Goal: Navigation & Orientation: Find specific page/section

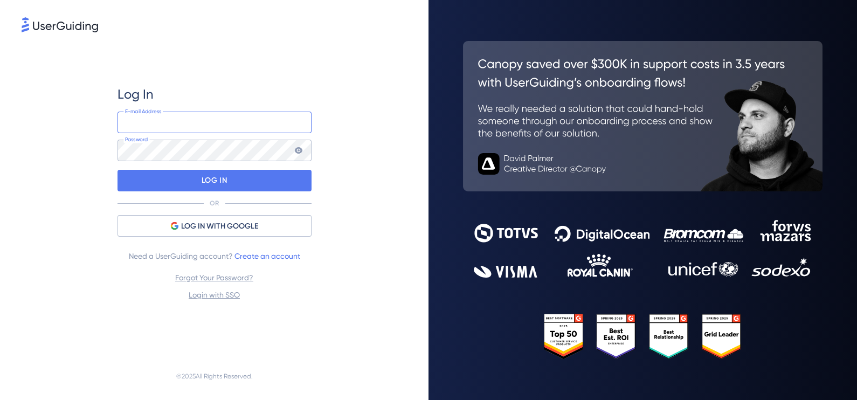
click at [208, 123] on input "email" at bounding box center [215, 123] width 194 height 22
type input "[PERSON_NAME][EMAIL_ADDRESS][PERSON_NAME][DOMAIN_NAME]"
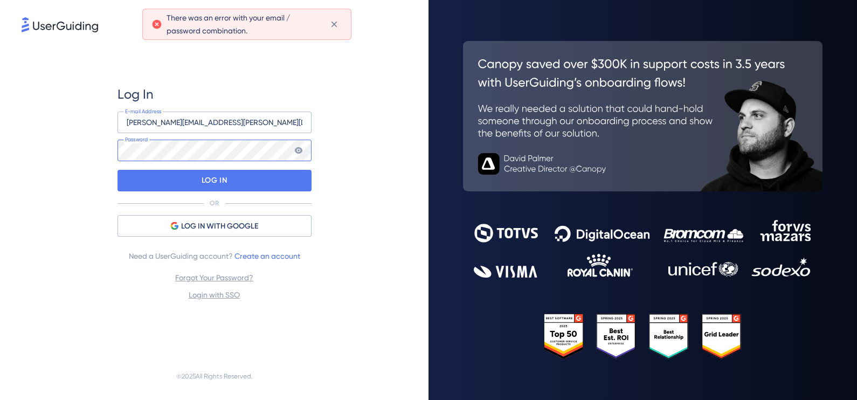
click at [0, 146] on html "Log In [PERSON_NAME][EMAIL_ADDRESS][PERSON_NAME][DOMAIN_NAME] E-mail Address Pa…" at bounding box center [428, 200] width 857 height 400
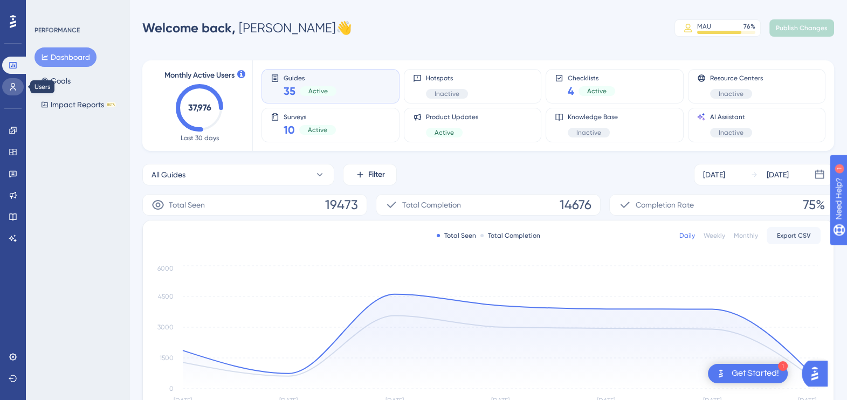
click at [11, 82] on icon at bounding box center [13, 86] width 9 height 9
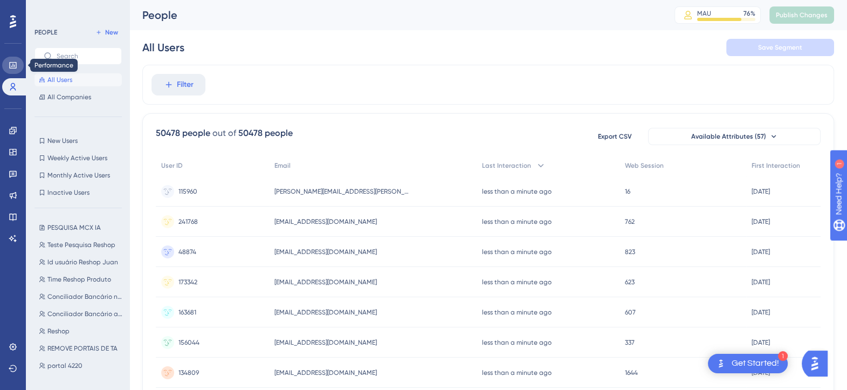
click at [16, 61] on icon at bounding box center [13, 65] width 9 height 9
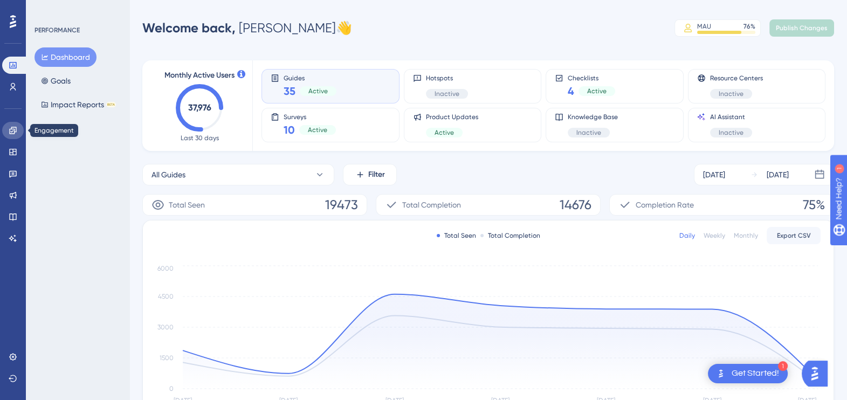
click at [14, 132] on icon at bounding box center [12, 130] width 7 height 7
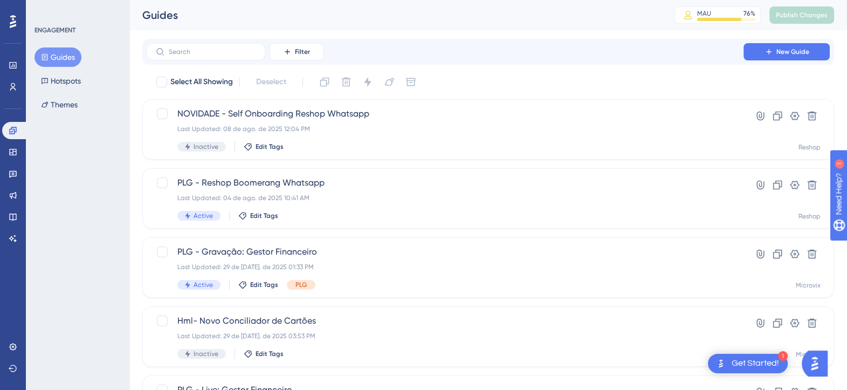
click at [758, 369] on div "Get Started!" at bounding box center [754, 363] width 47 height 12
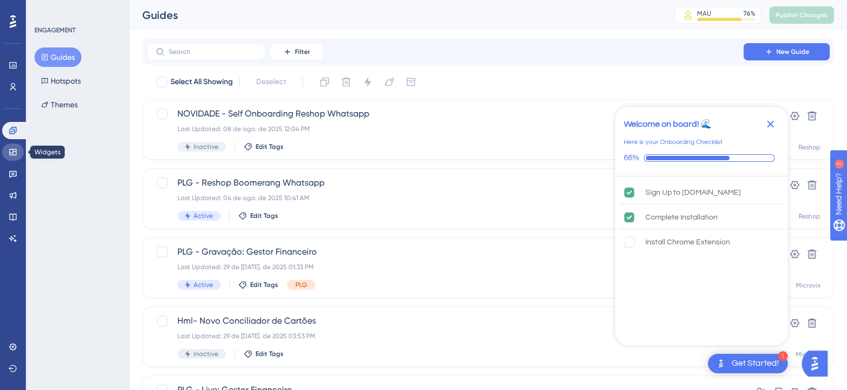
click at [9, 150] on icon at bounding box center [13, 152] width 9 height 9
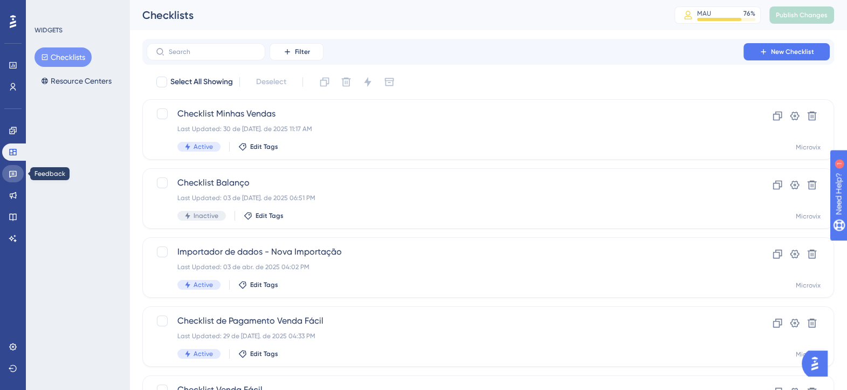
click at [15, 177] on icon at bounding box center [13, 173] width 9 height 9
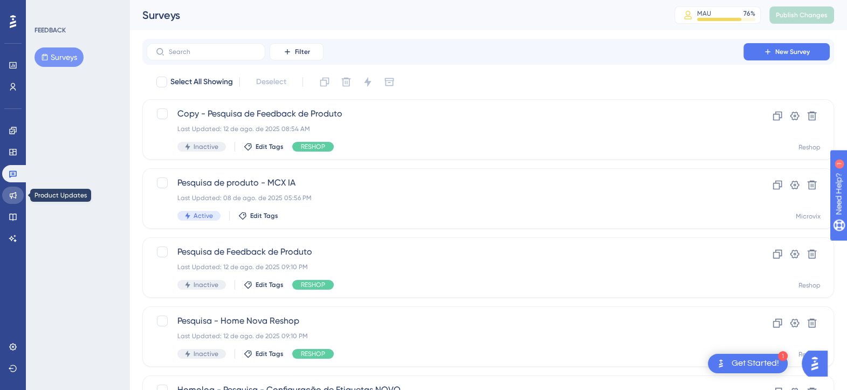
click at [11, 197] on icon at bounding box center [13, 195] width 7 height 7
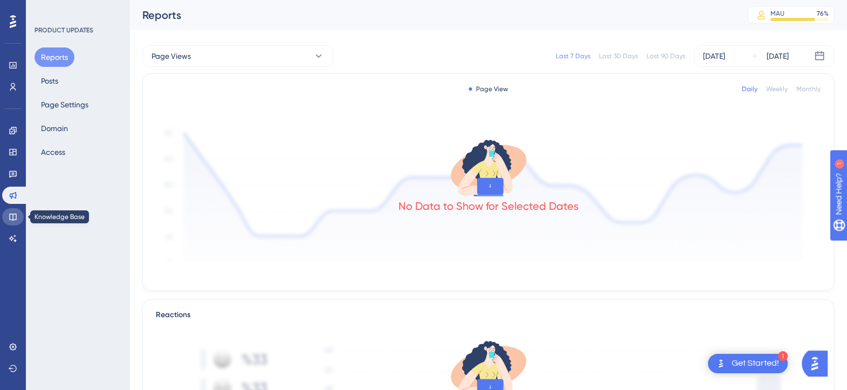
click at [16, 213] on icon at bounding box center [13, 216] width 9 height 9
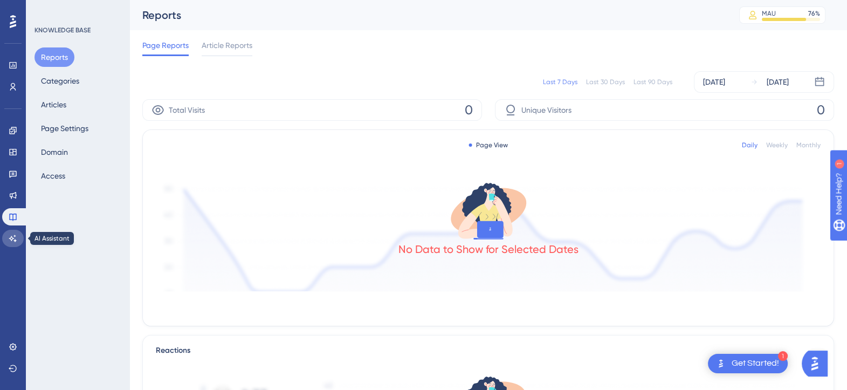
click at [16, 232] on link at bounding box center [13, 238] width 22 height 17
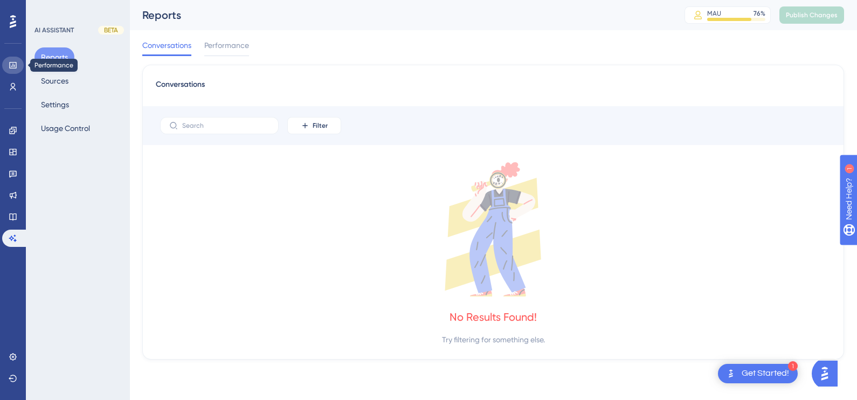
click at [5, 70] on link at bounding box center [13, 65] width 22 height 17
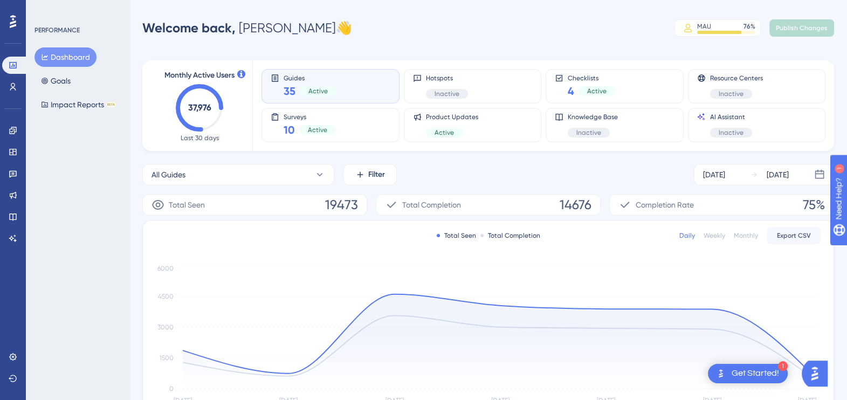
click at [817, 382] on img "Open AI Assistant Launcher" at bounding box center [814, 373] width 19 height 19
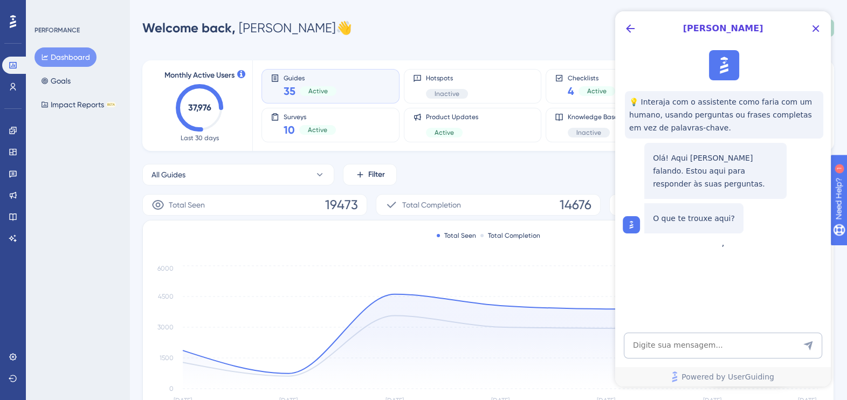
click at [83, 244] on div "PERFORMANCE Dashboard Goals Impact Reports BETA" at bounding box center [77, 200] width 103 height 400
click at [817, 32] on icon "Close Button" at bounding box center [815, 28] width 13 height 13
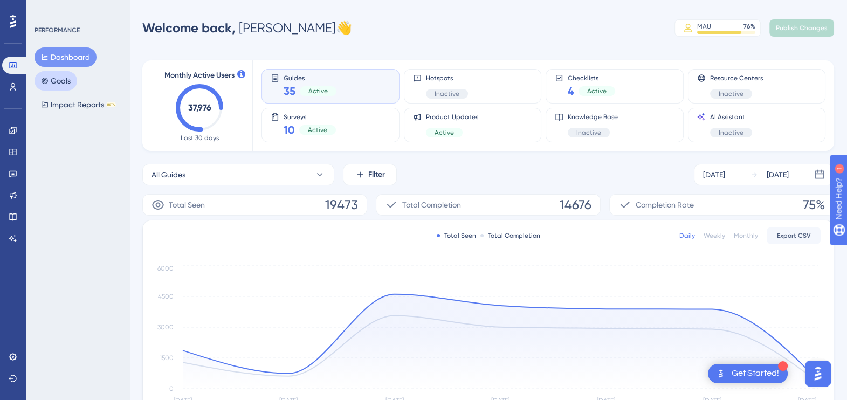
click at [64, 80] on button "Goals" at bounding box center [55, 80] width 43 height 19
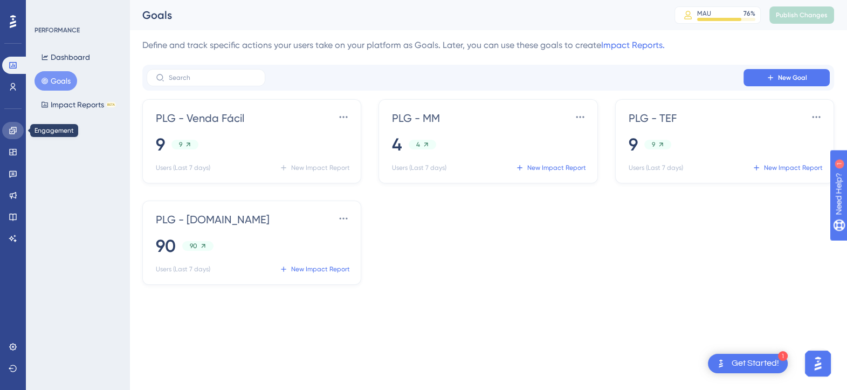
click at [11, 136] on link at bounding box center [13, 130] width 22 height 17
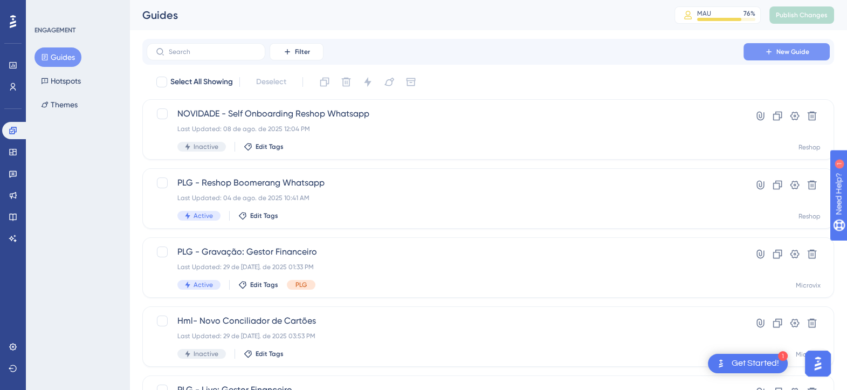
click at [799, 56] on span "New Guide" at bounding box center [792, 51] width 33 height 9
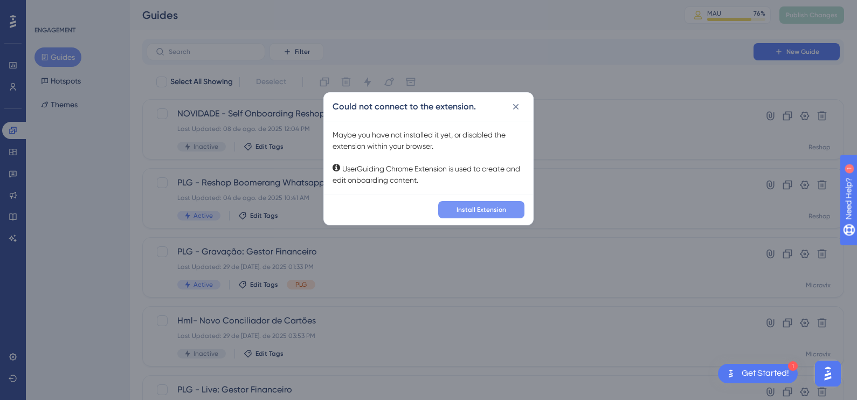
click at [482, 210] on span "Install Extension" at bounding box center [482, 209] width 50 height 9
